Goal: Find specific page/section: Find specific page/section

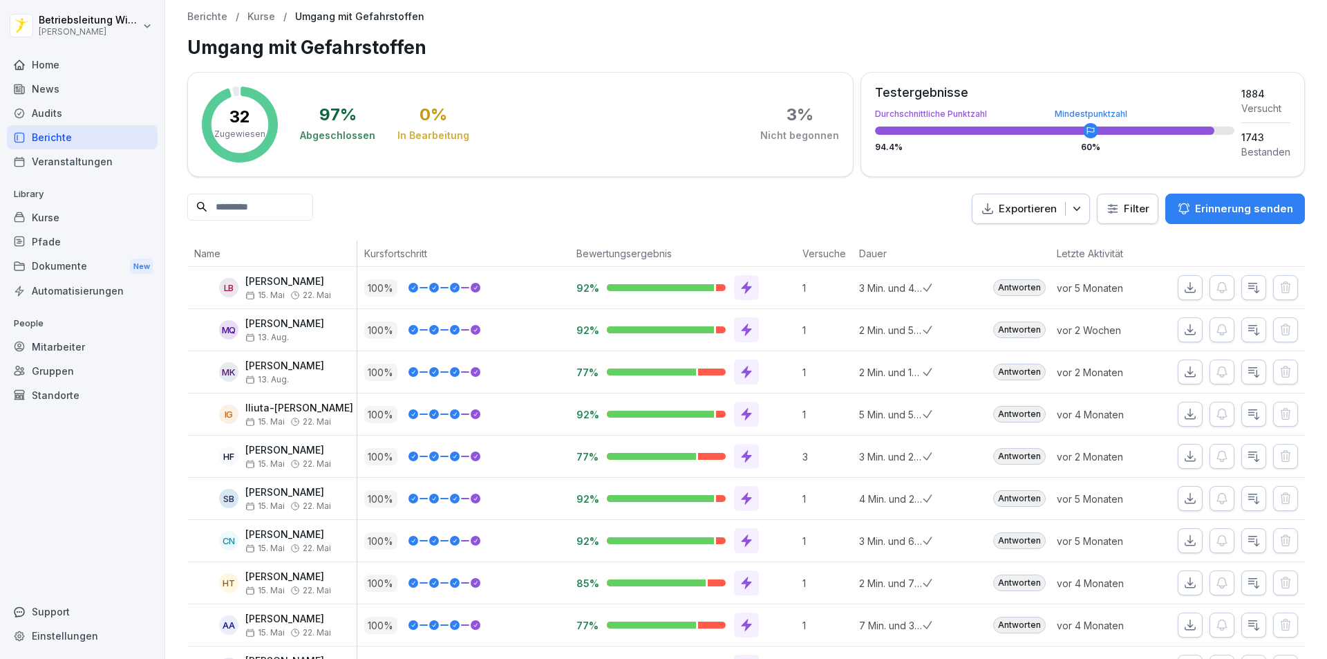
click at [57, 85] on div "News" at bounding box center [82, 89] width 151 height 24
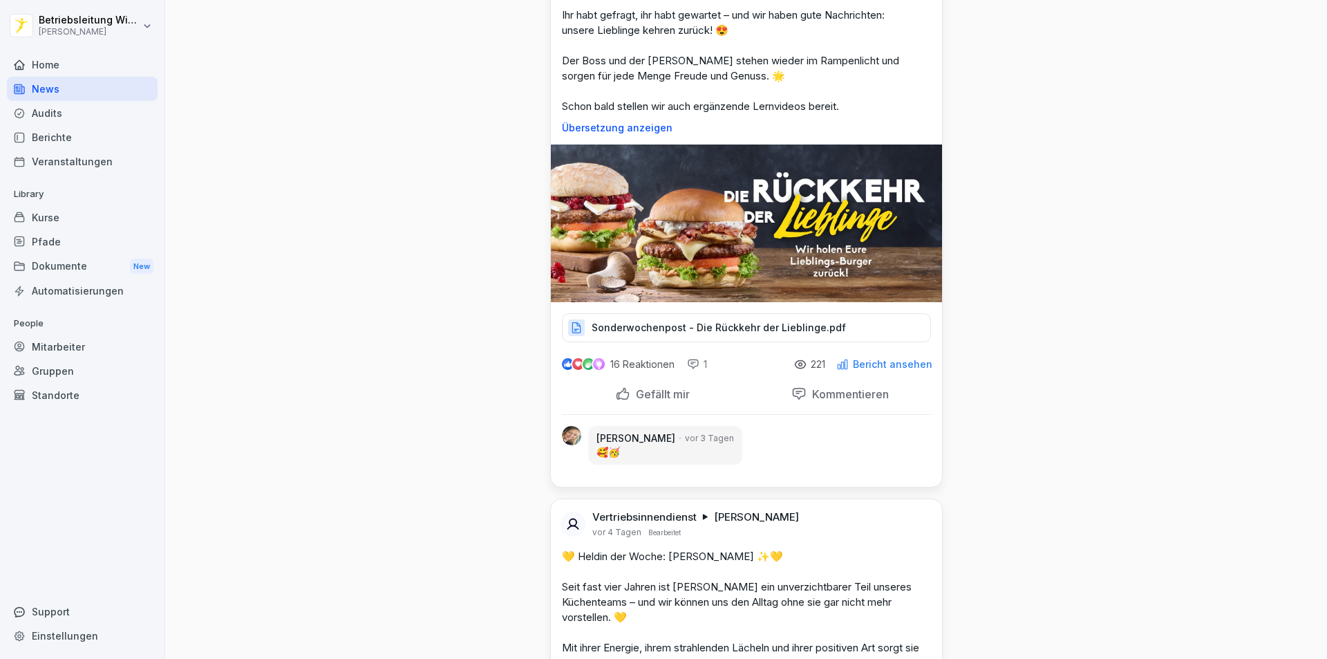
scroll to position [2834, 0]
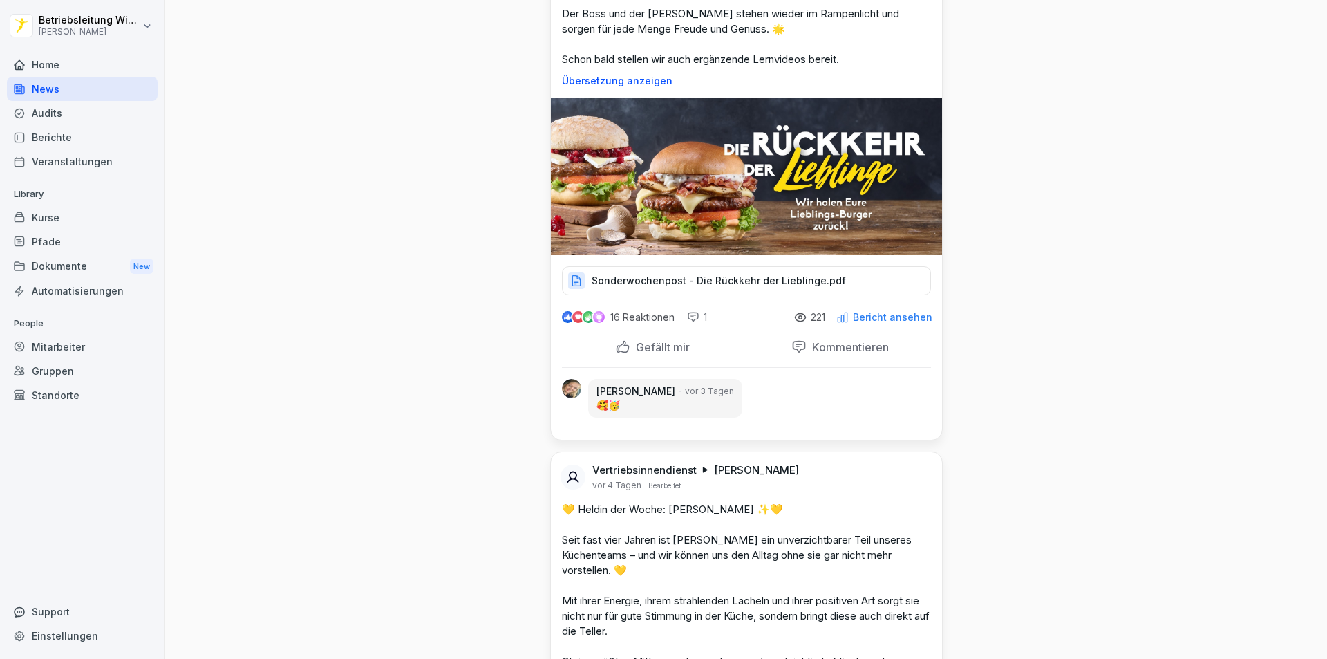
click at [689, 275] on p "Sonderwochenpost - Die Rückkehr der Lieblinge.pdf" at bounding box center [719, 281] width 254 height 14
click at [675, 282] on p "Sonderwochenpost - Die Rückkehr der Lieblinge.pdf" at bounding box center [719, 281] width 254 height 14
click at [789, 201] on img at bounding box center [746, 176] width 391 height 158
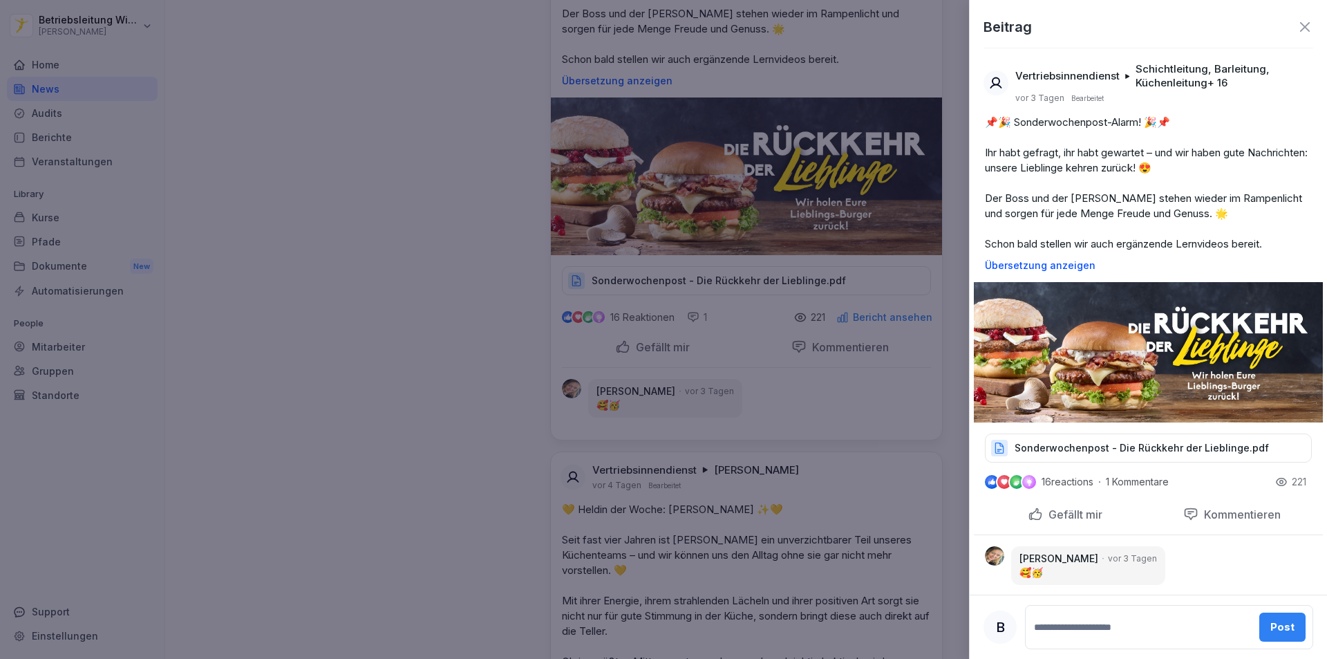
scroll to position [12, 0]
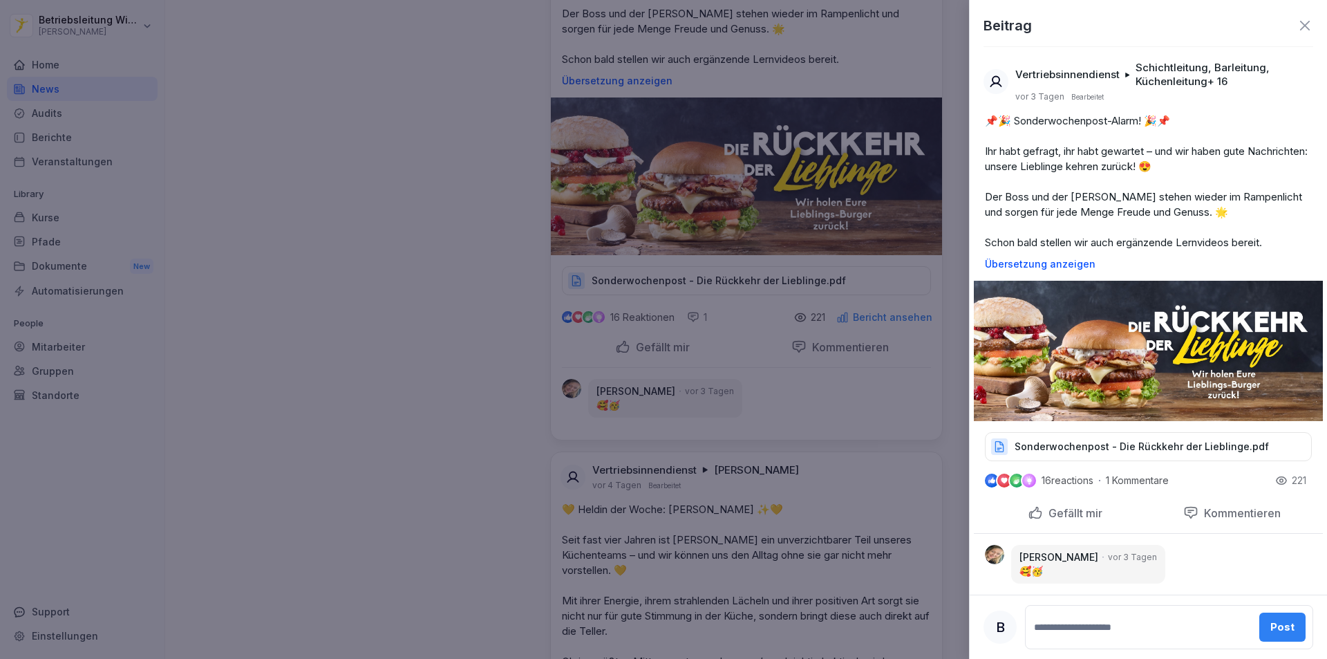
click at [349, 290] on div at bounding box center [663, 329] width 1327 height 659
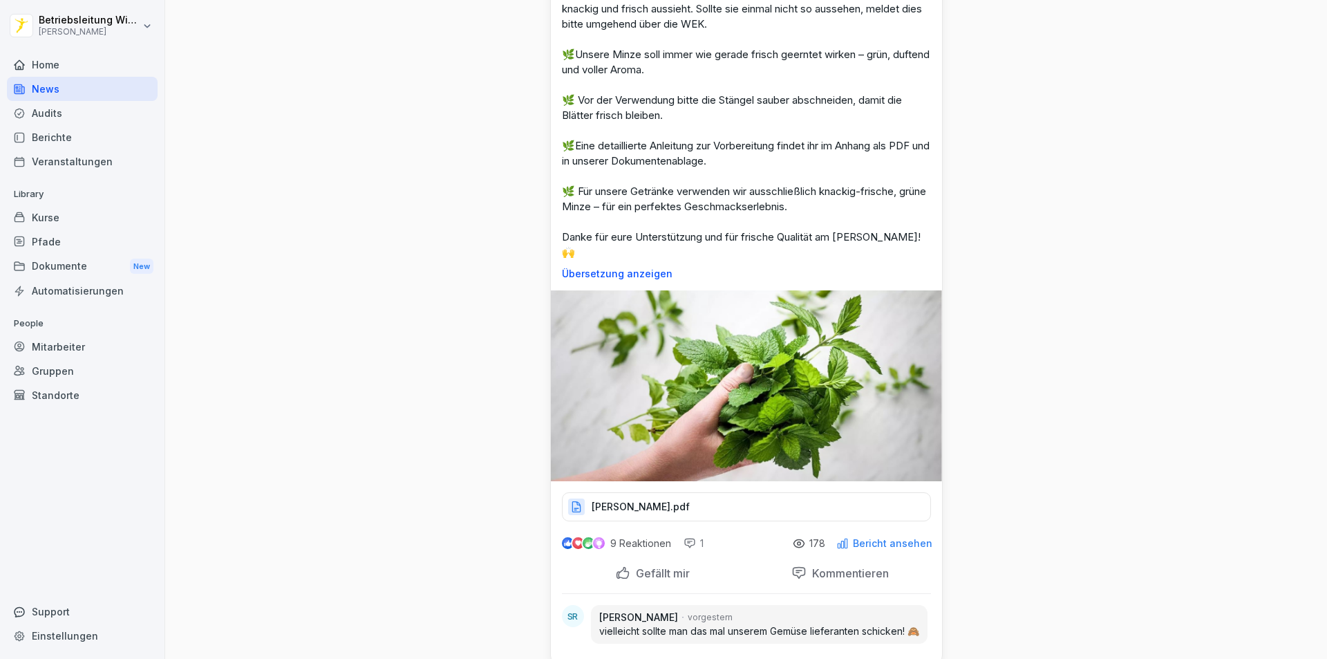
scroll to position [0, 0]
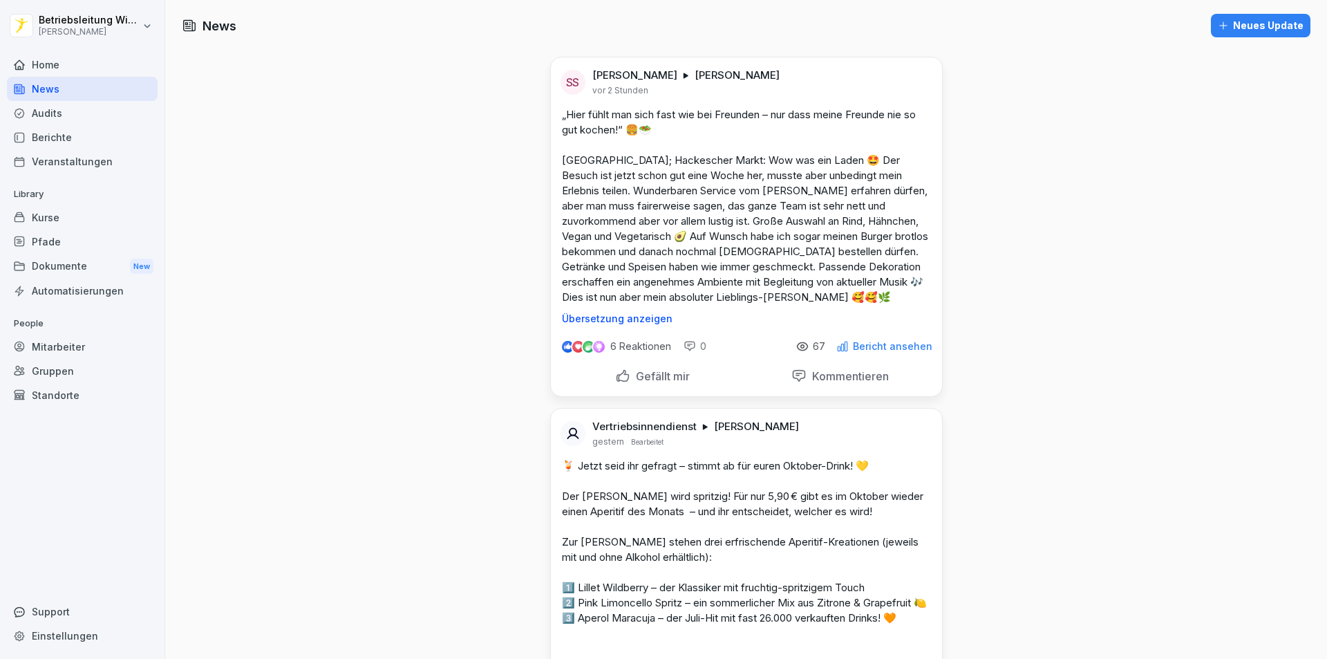
click at [52, 65] on div "Home" at bounding box center [82, 65] width 151 height 24
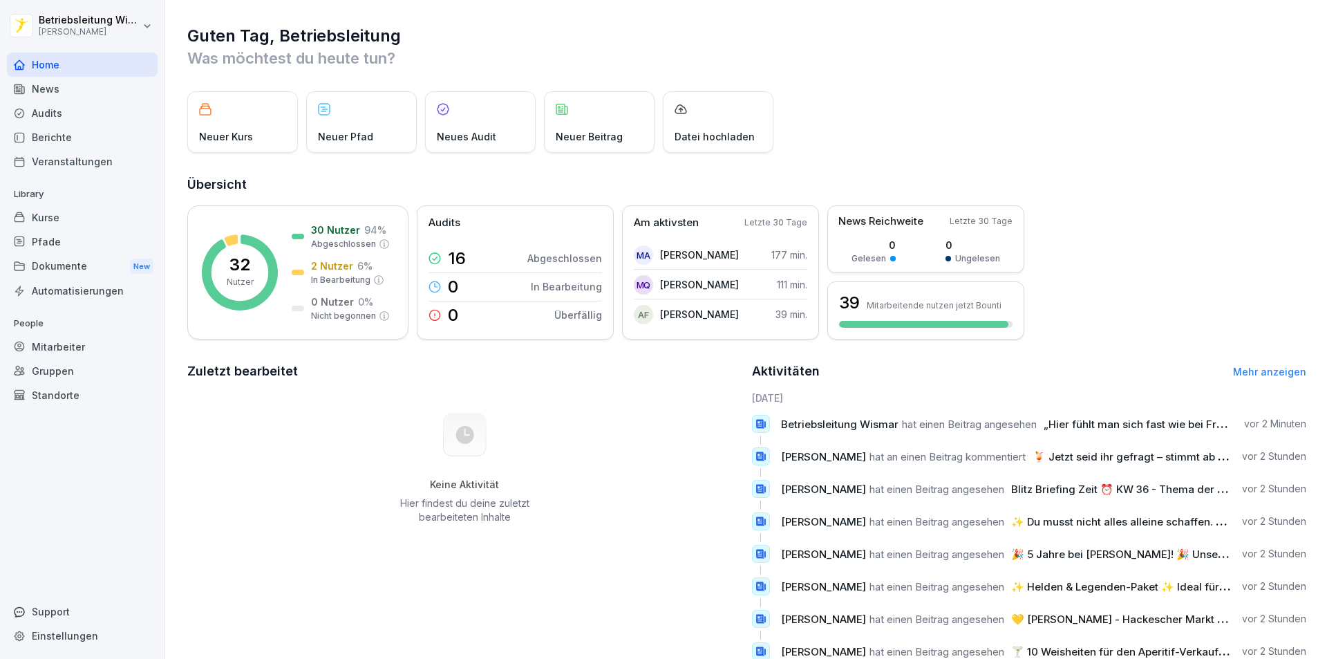
click at [64, 142] on div "Berichte" at bounding box center [82, 137] width 151 height 24
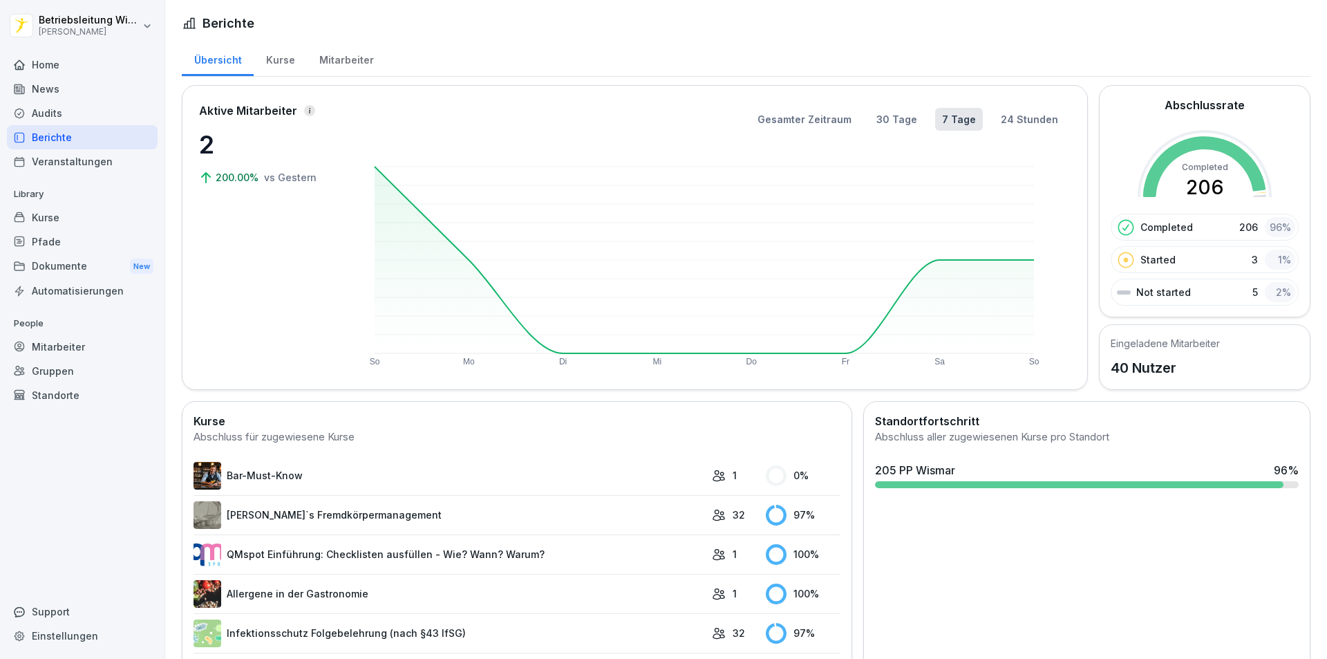
scroll to position [264, 0]
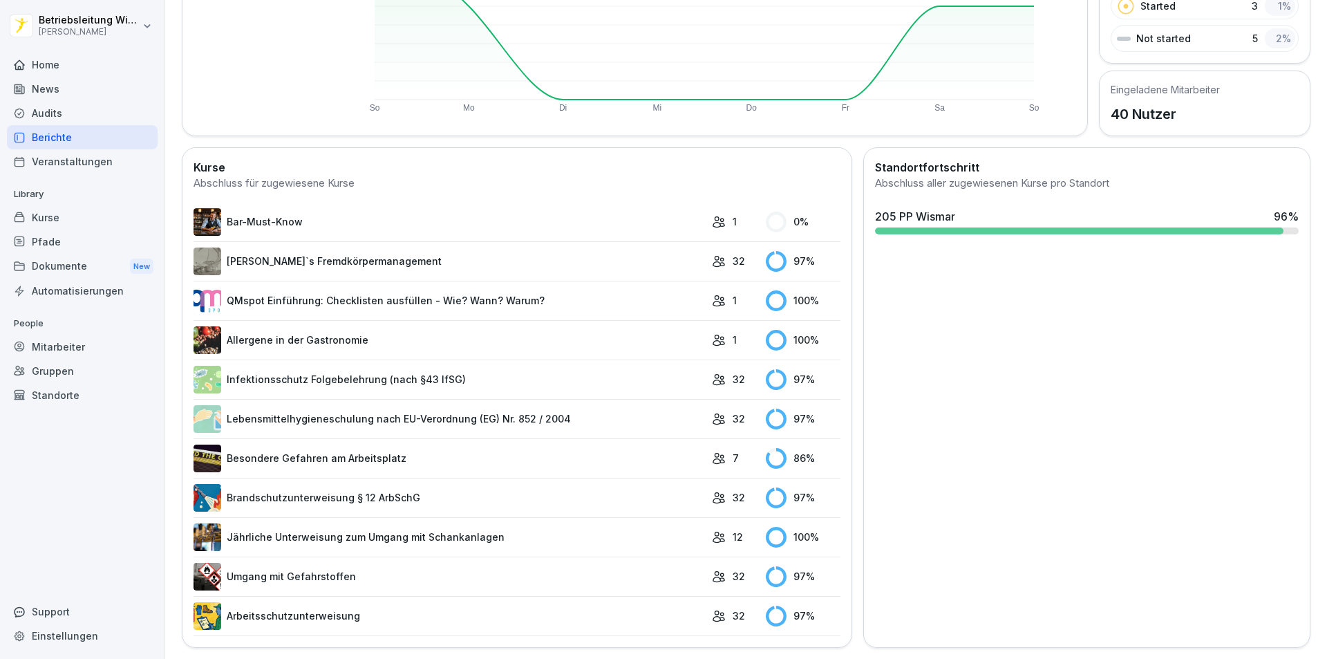
click at [500, 372] on link "Infektionsschutz Folgebelehrung (nach §43 IfSG)" at bounding box center [450, 380] width 512 height 28
